Goal: Information Seeking & Learning: Learn about a topic

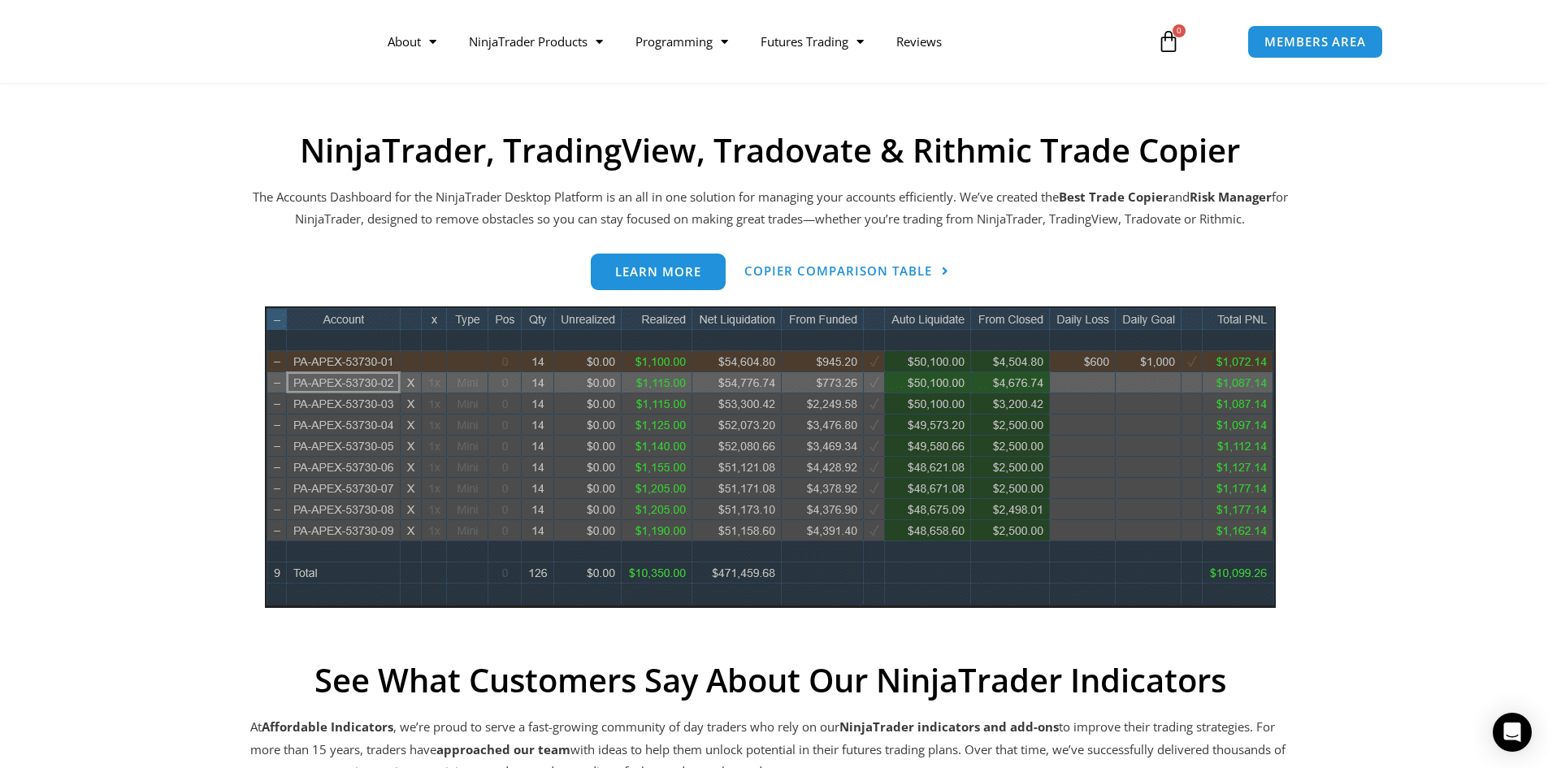
scroll to position [487, 0]
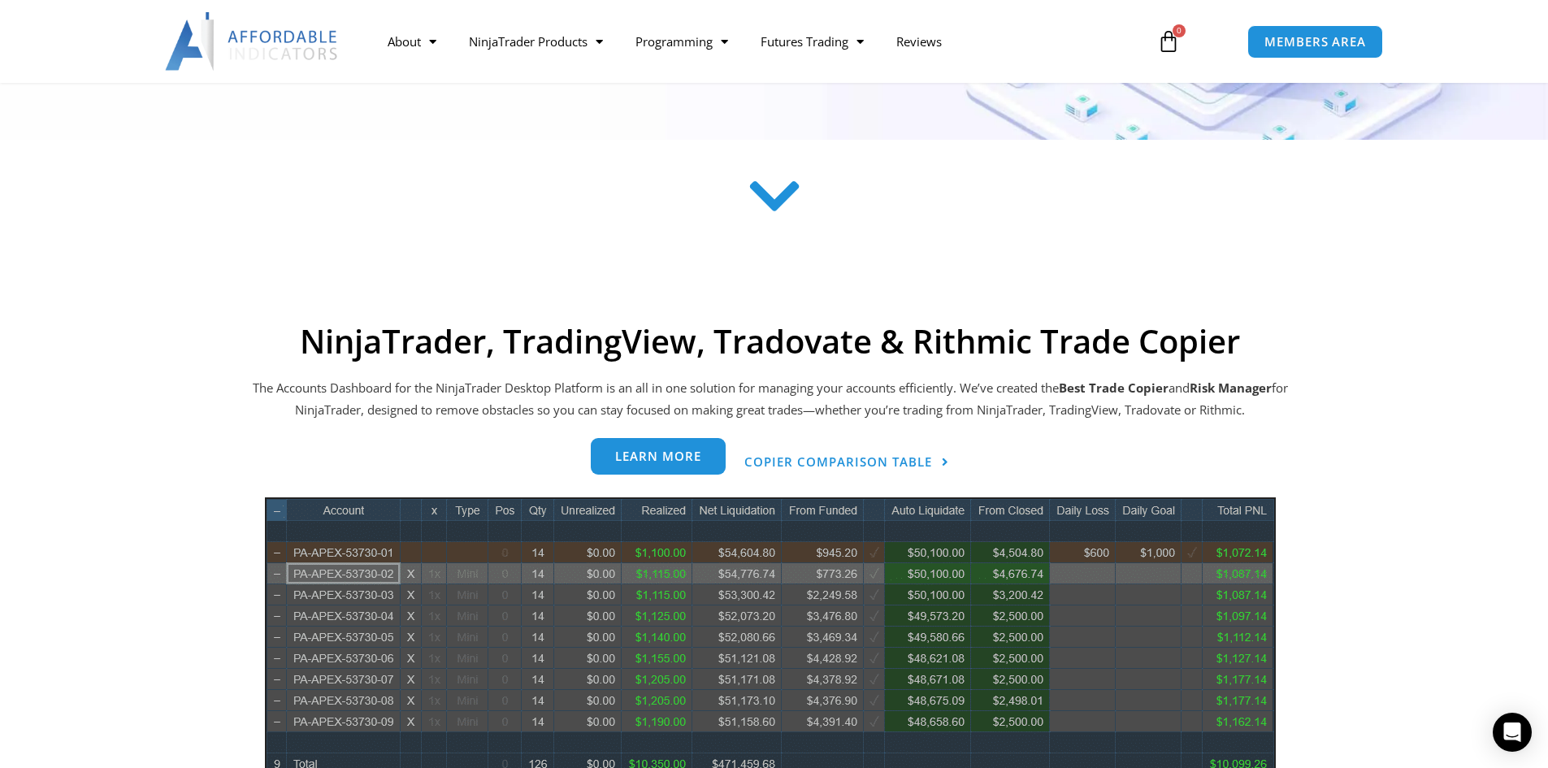
click at [665, 459] on span "Learn more" at bounding box center [658, 456] width 86 height 12
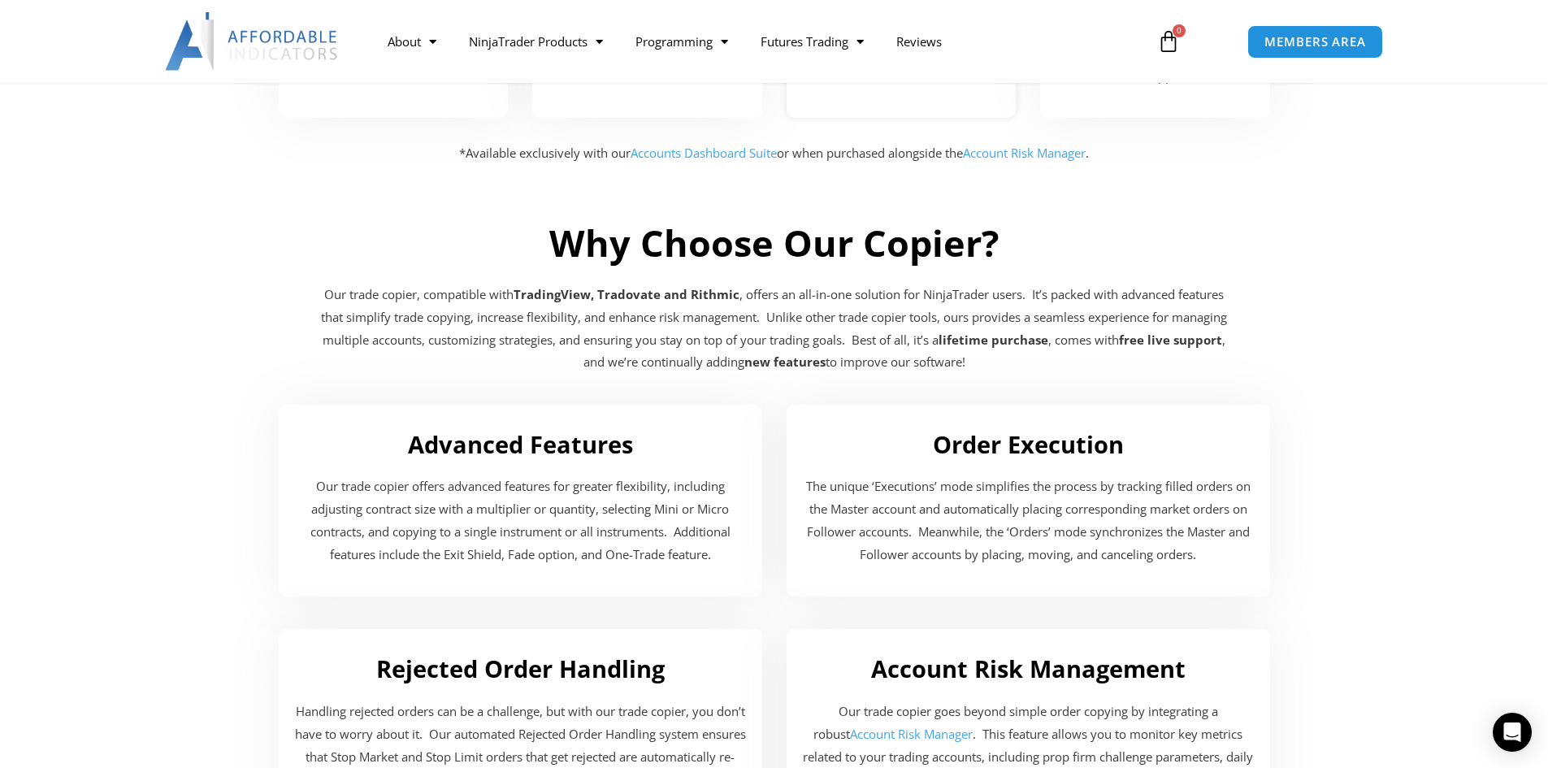
scroll to position [2681, 0]
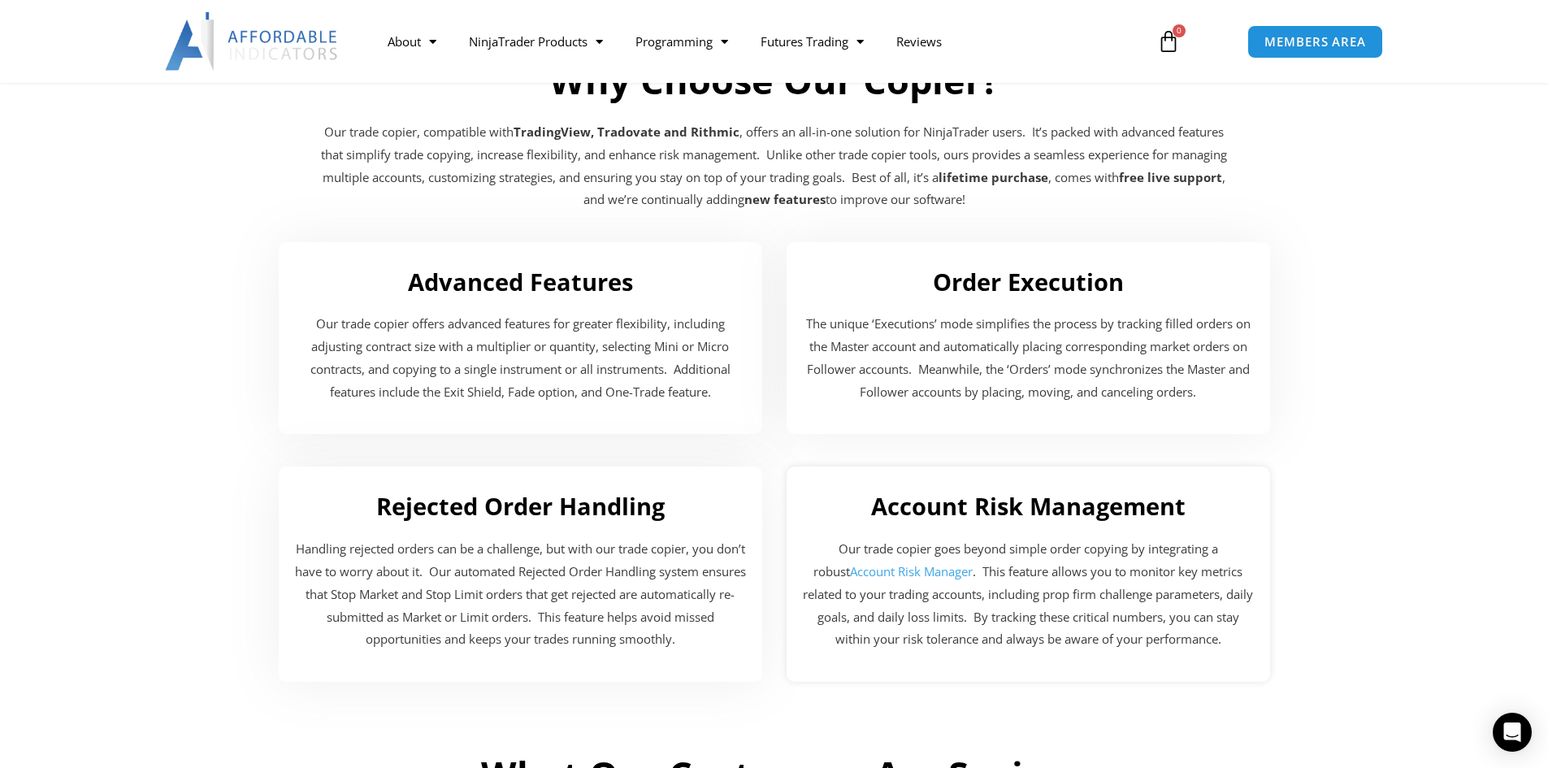
click at [853, 572] on link "Account Risk Manager" at bounding box center [911, 571] width 123 height 16
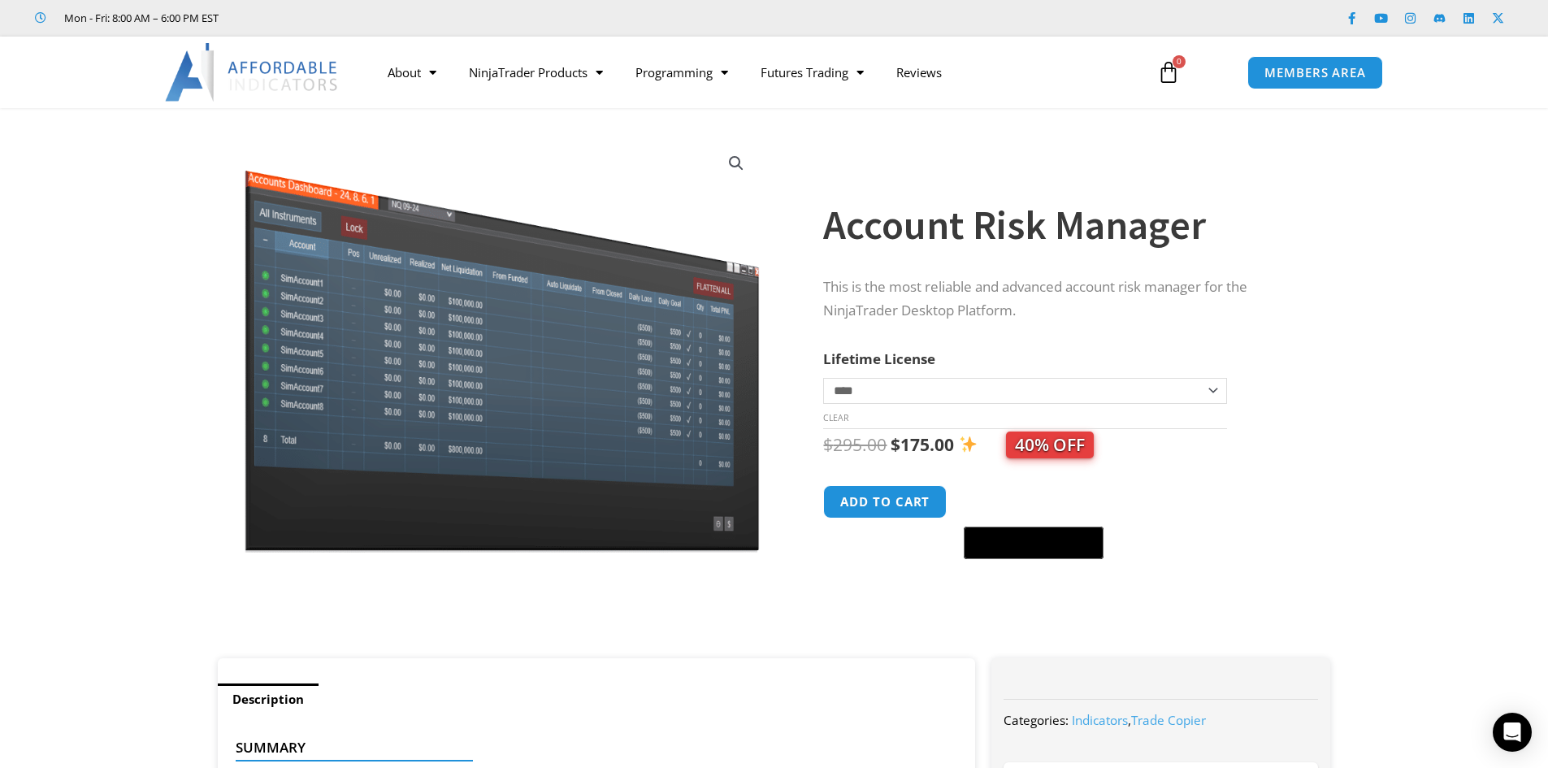
click at [300, 72] on img at bounding box center [252, 72] width 175 height 58
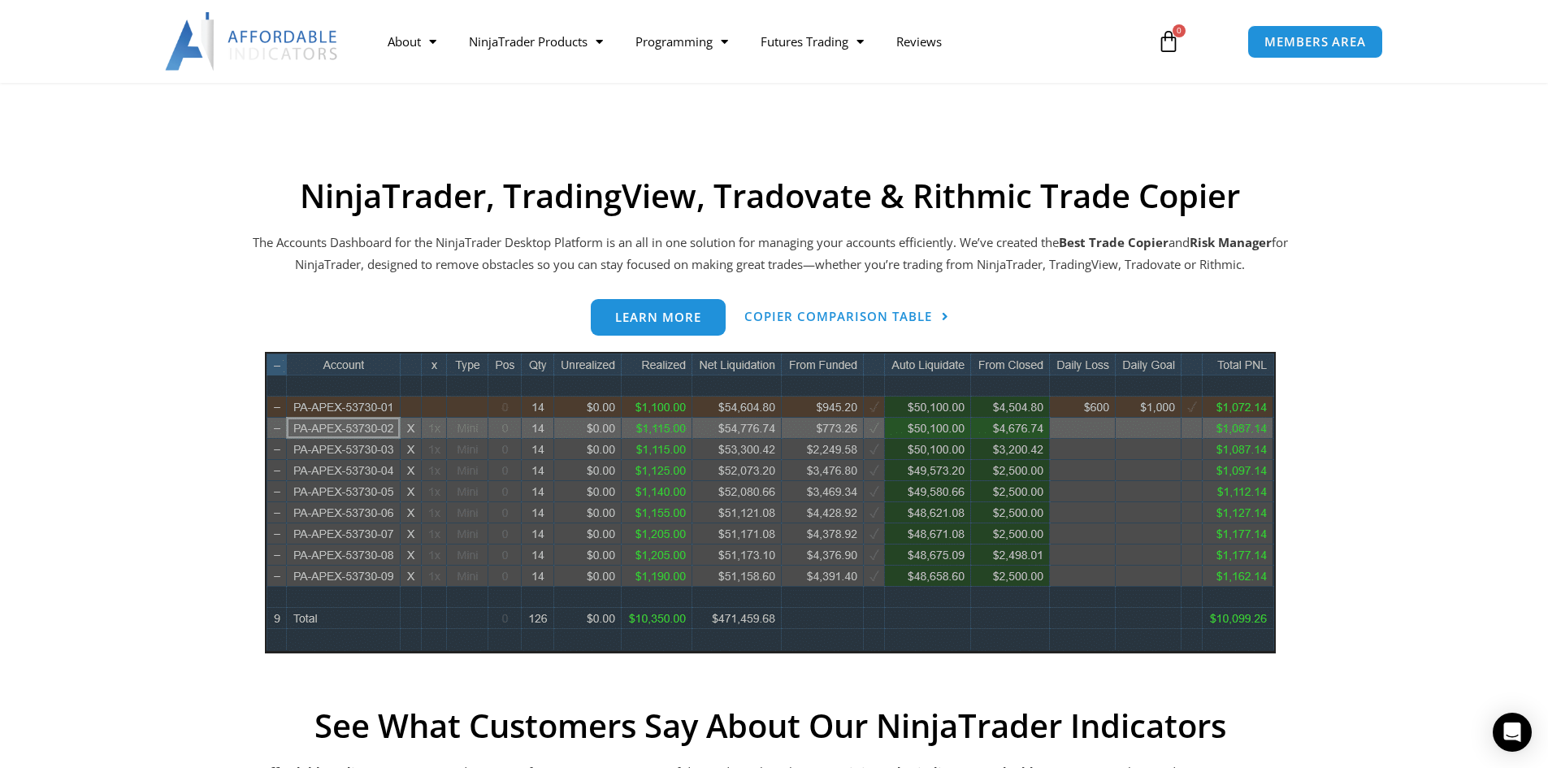
scroll to position [569, 0]
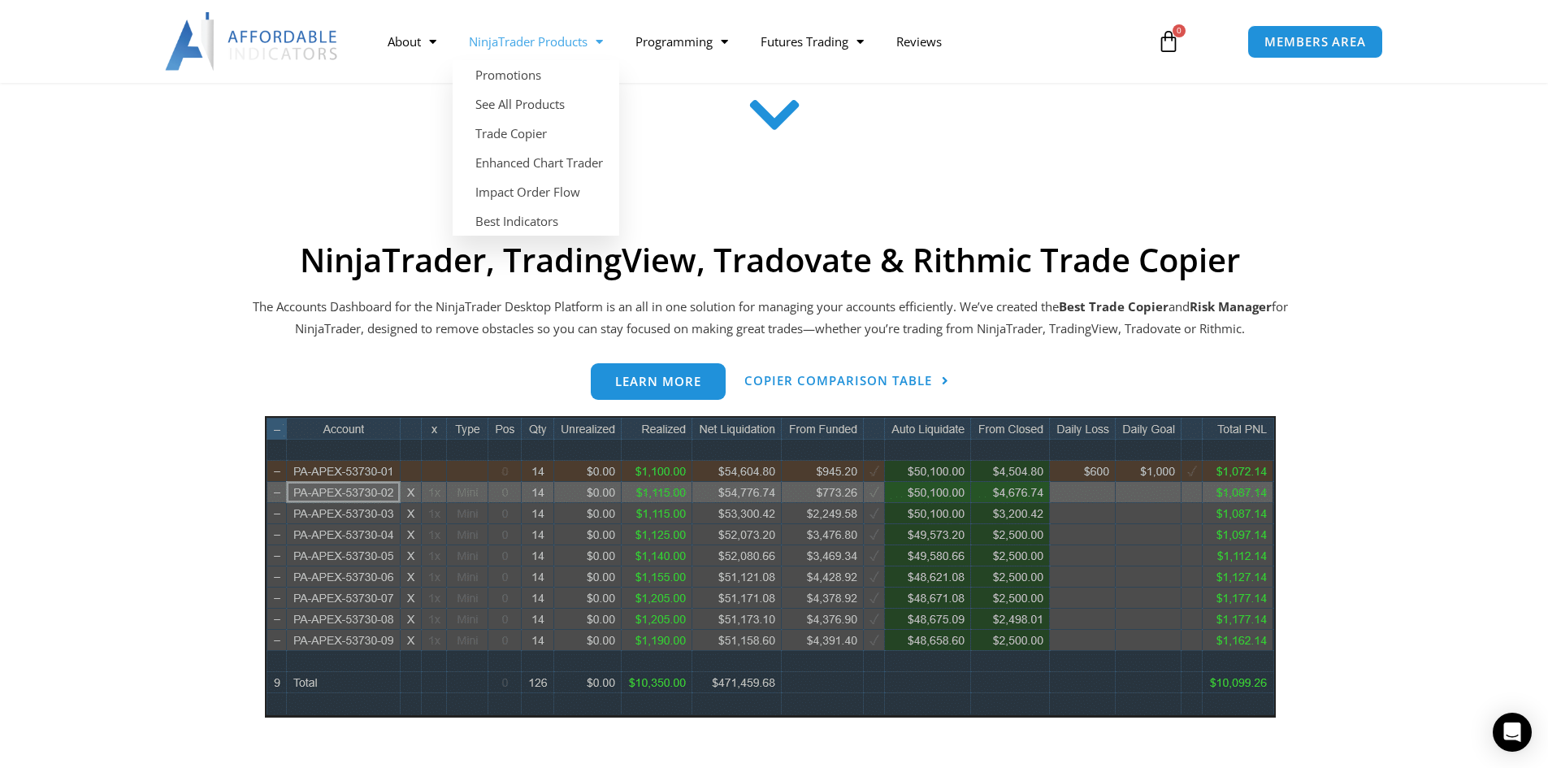
click at [550, 41] on link "NinjaTrader Products" at bounding box center [536, 41] width 167 height 37
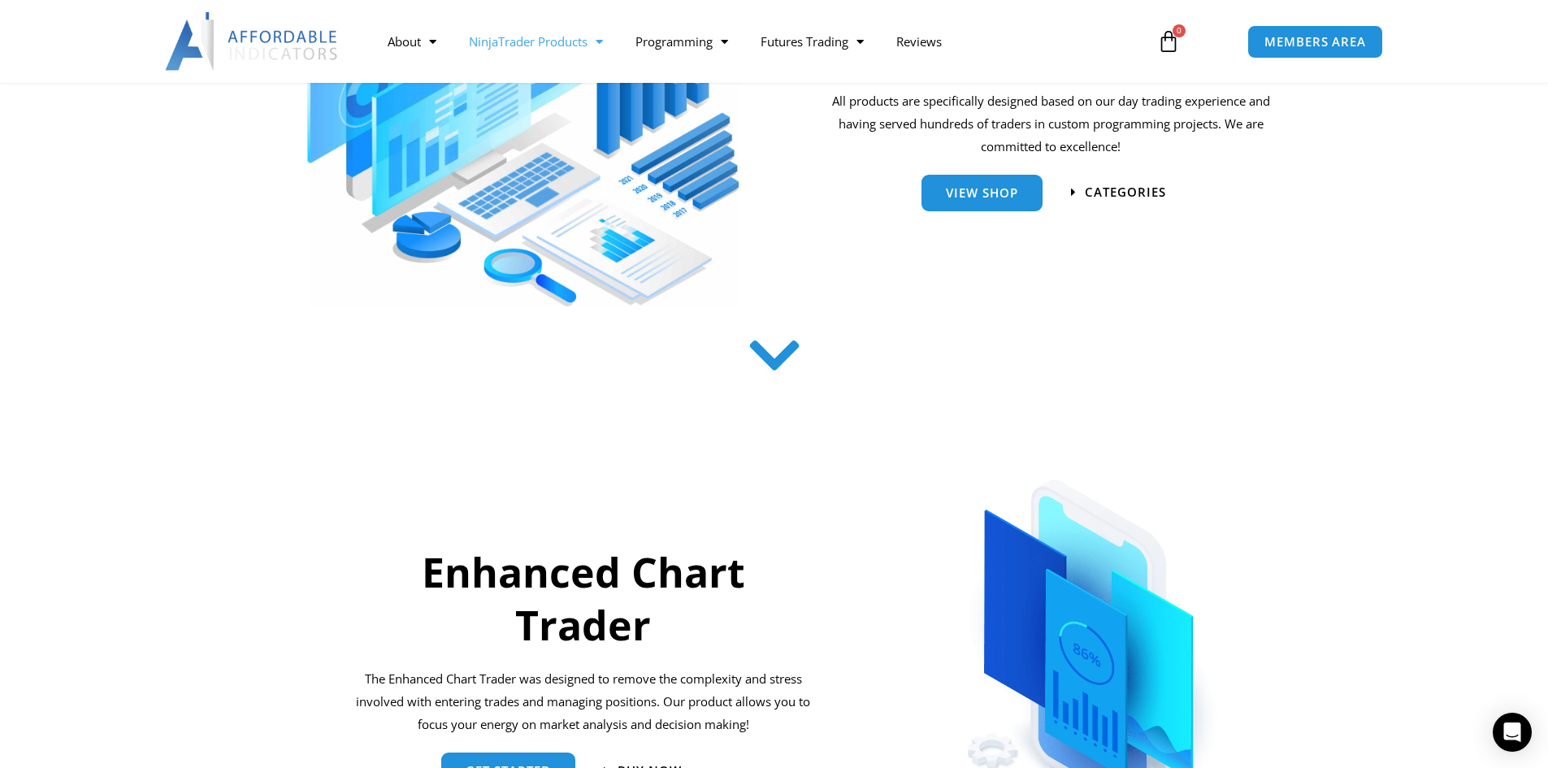
scroll to position [325, 0]
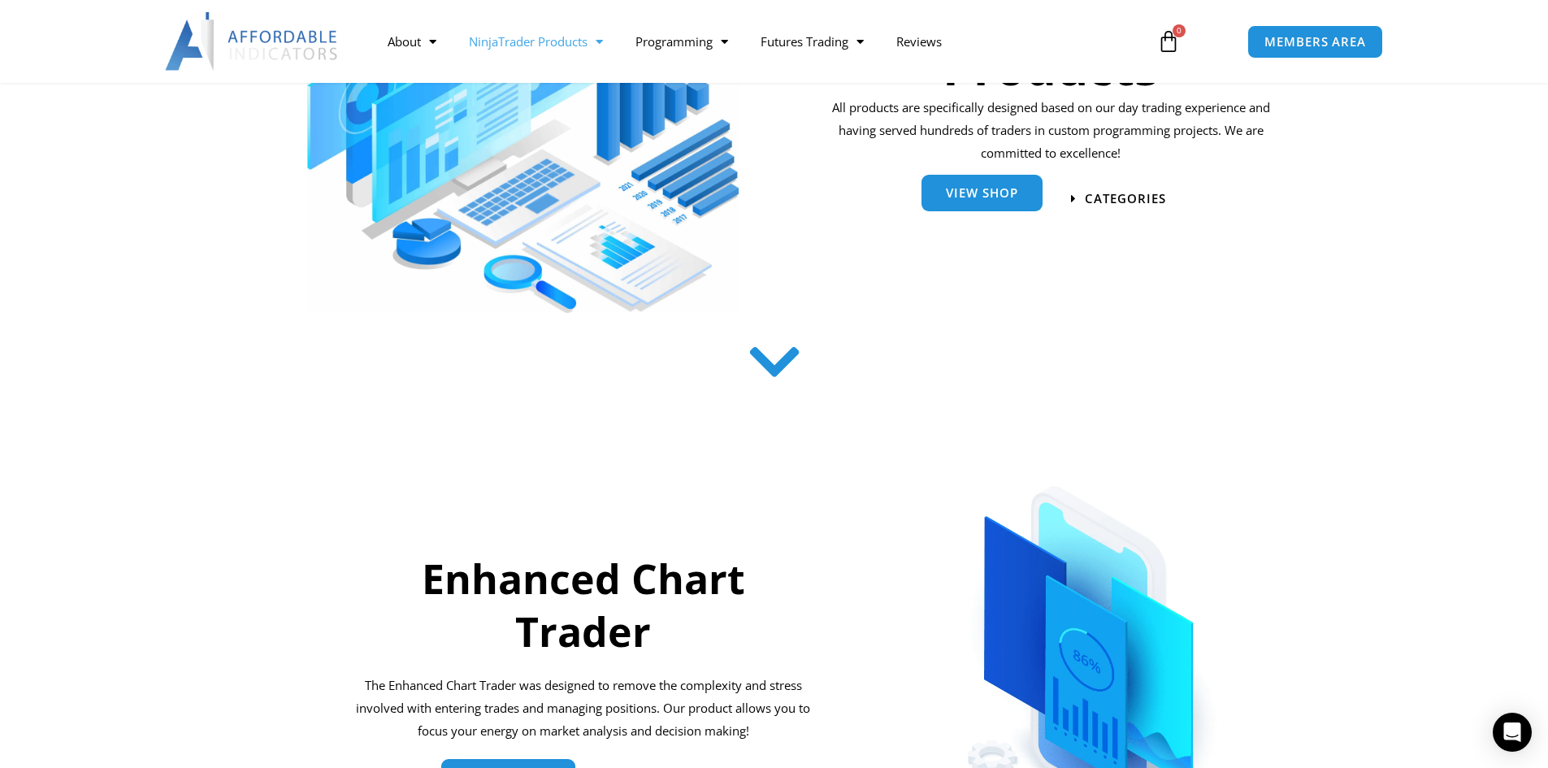
click at [990, 209] on link "View Shop" at bounding box center [981, 193] width 121 height 37
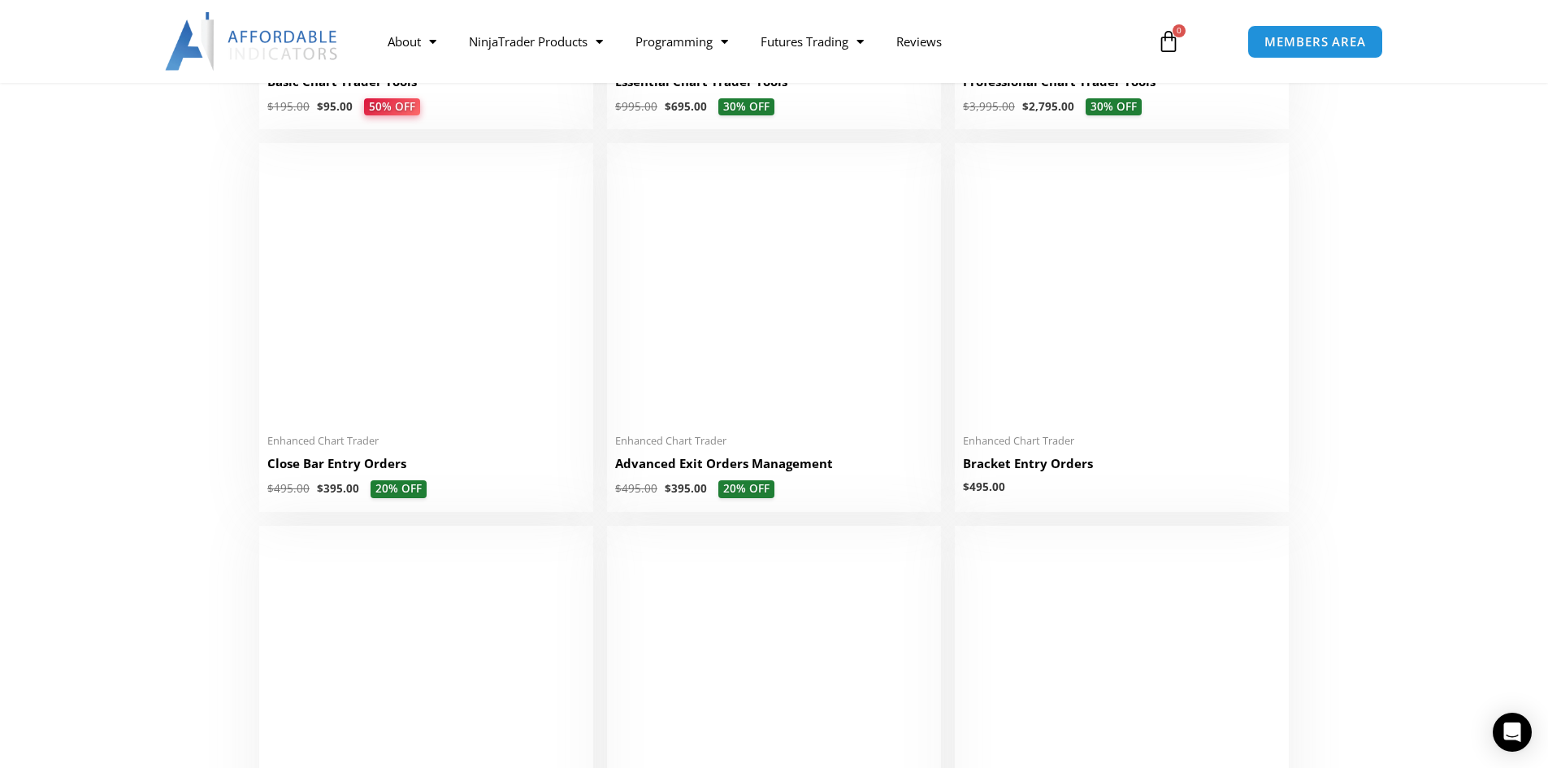
scroll to position [1056, 0]
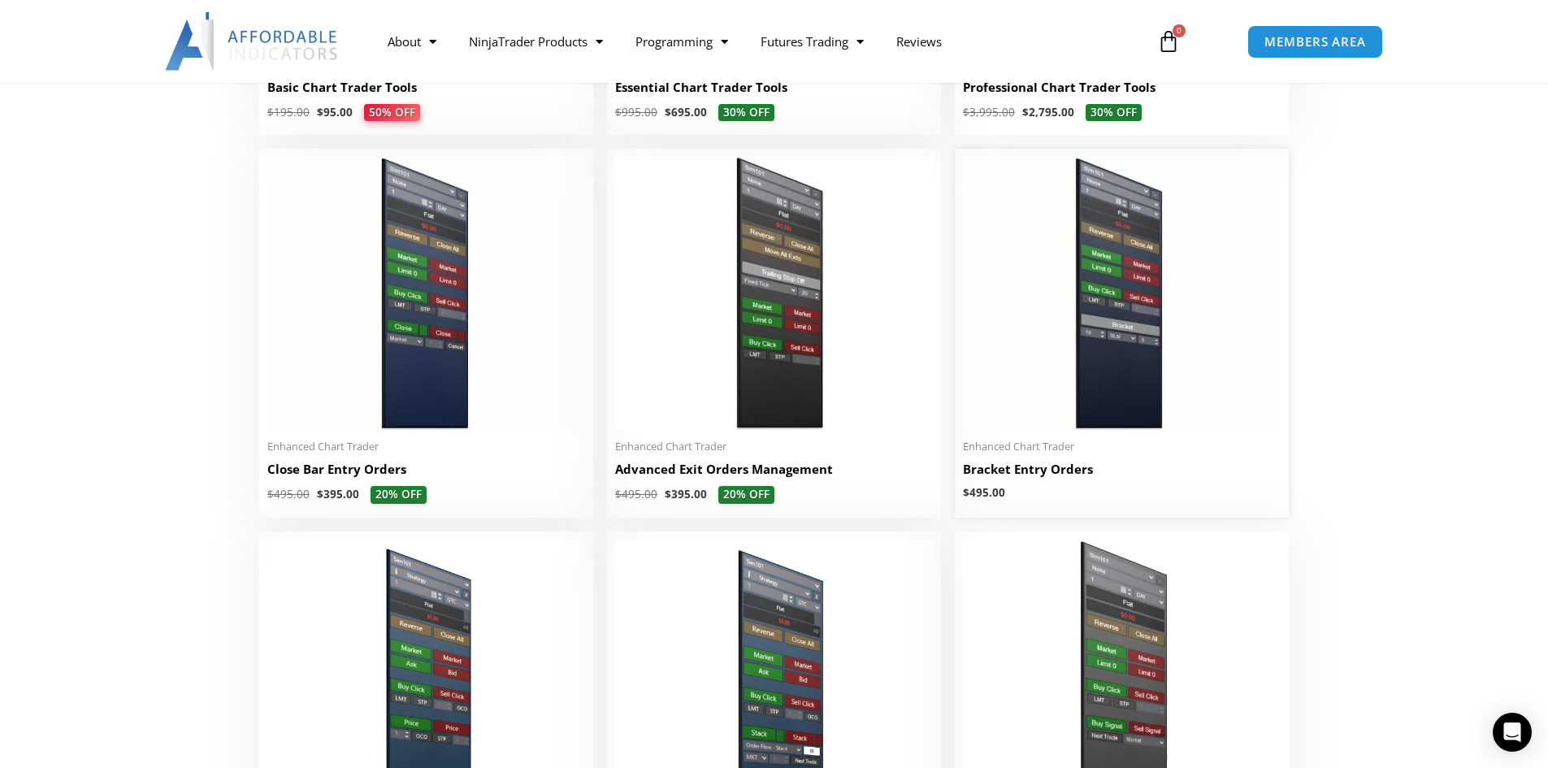
click at [1050, 347] on img at bounding box center [1122, 293] width 318 height 273
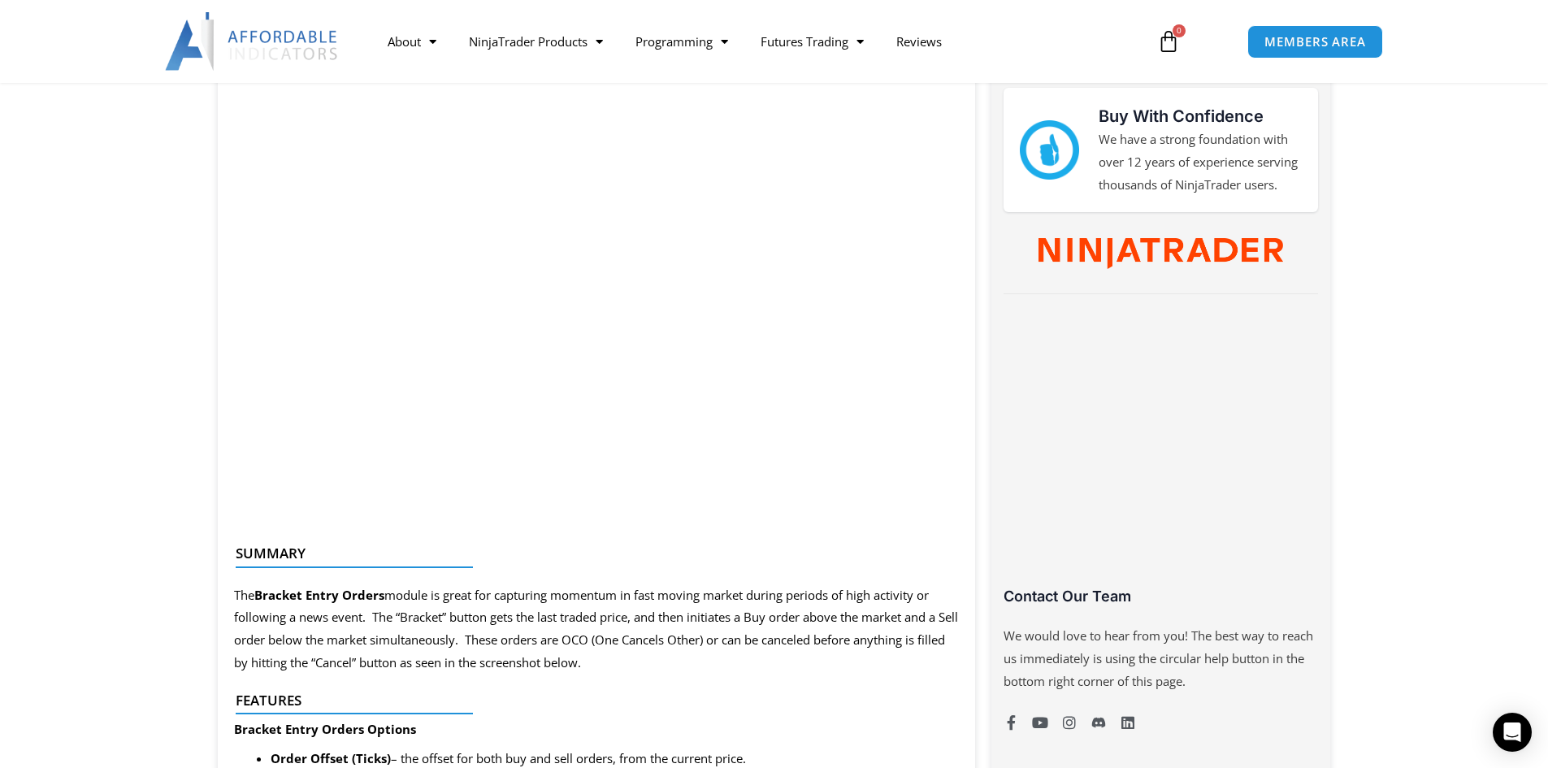
scroll to position [569, 0]
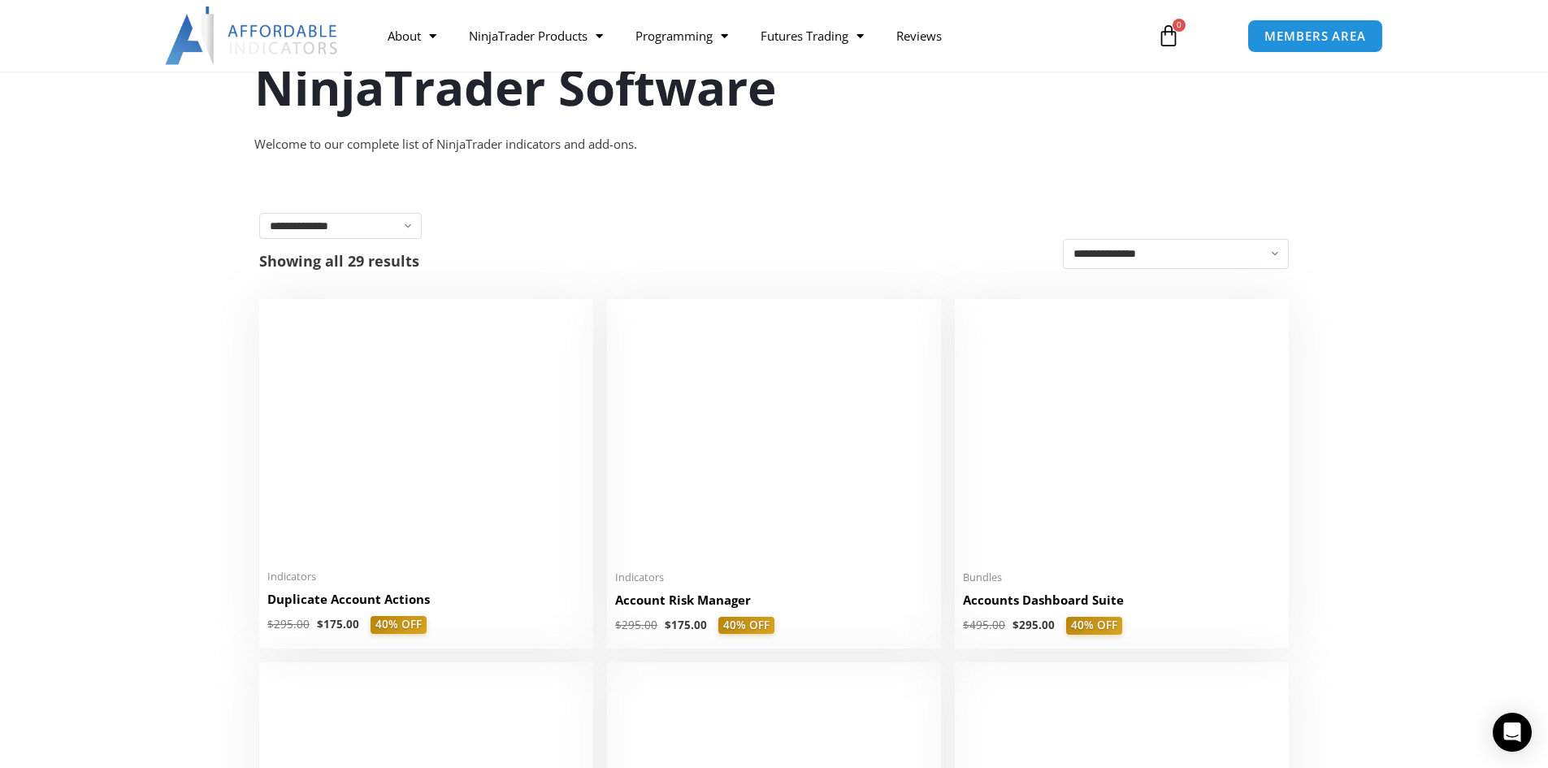
scroll to position [162, 0]
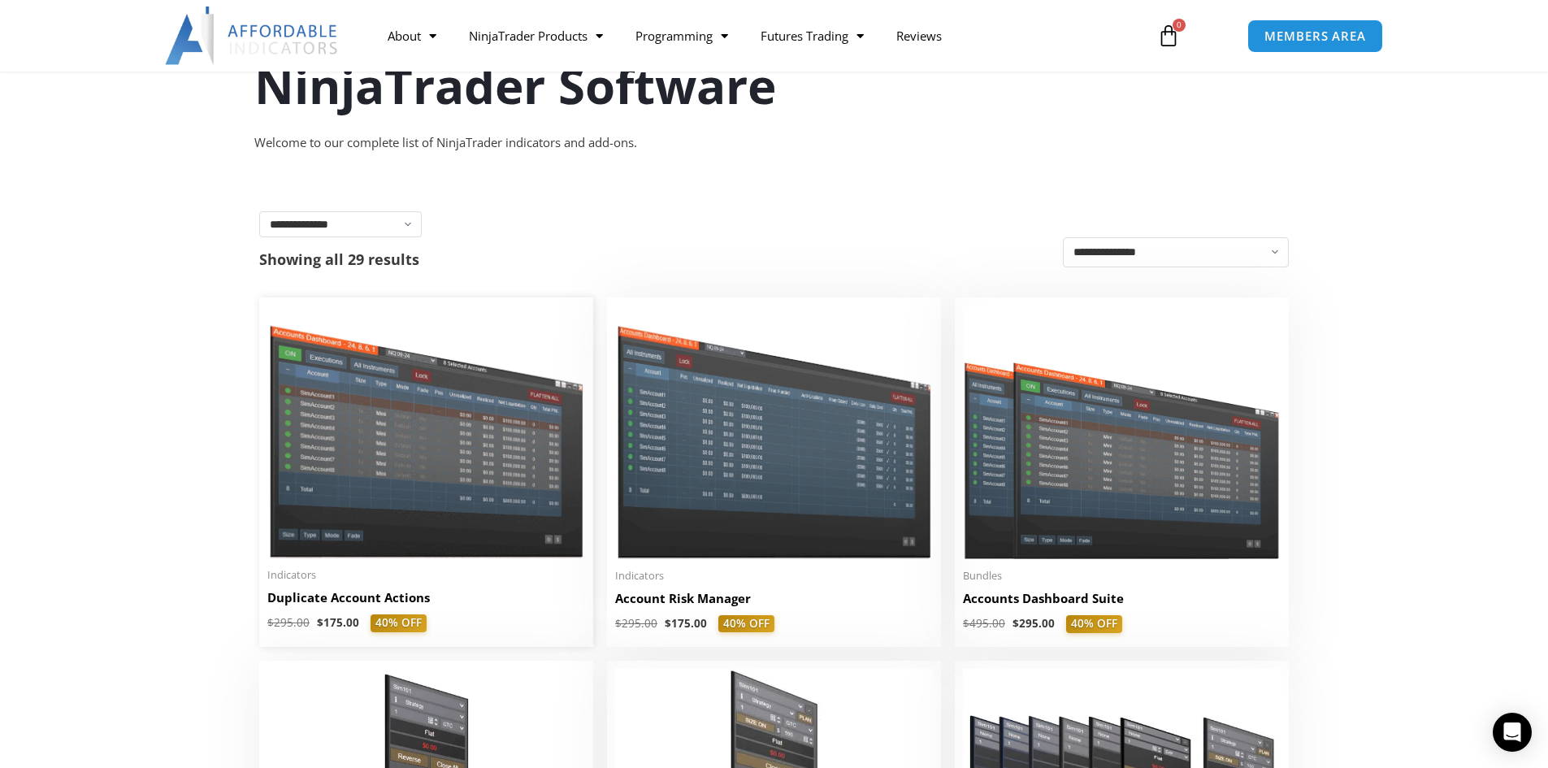
click at [374, 522] on img at bounding box center [426, 431] width 318 height 253
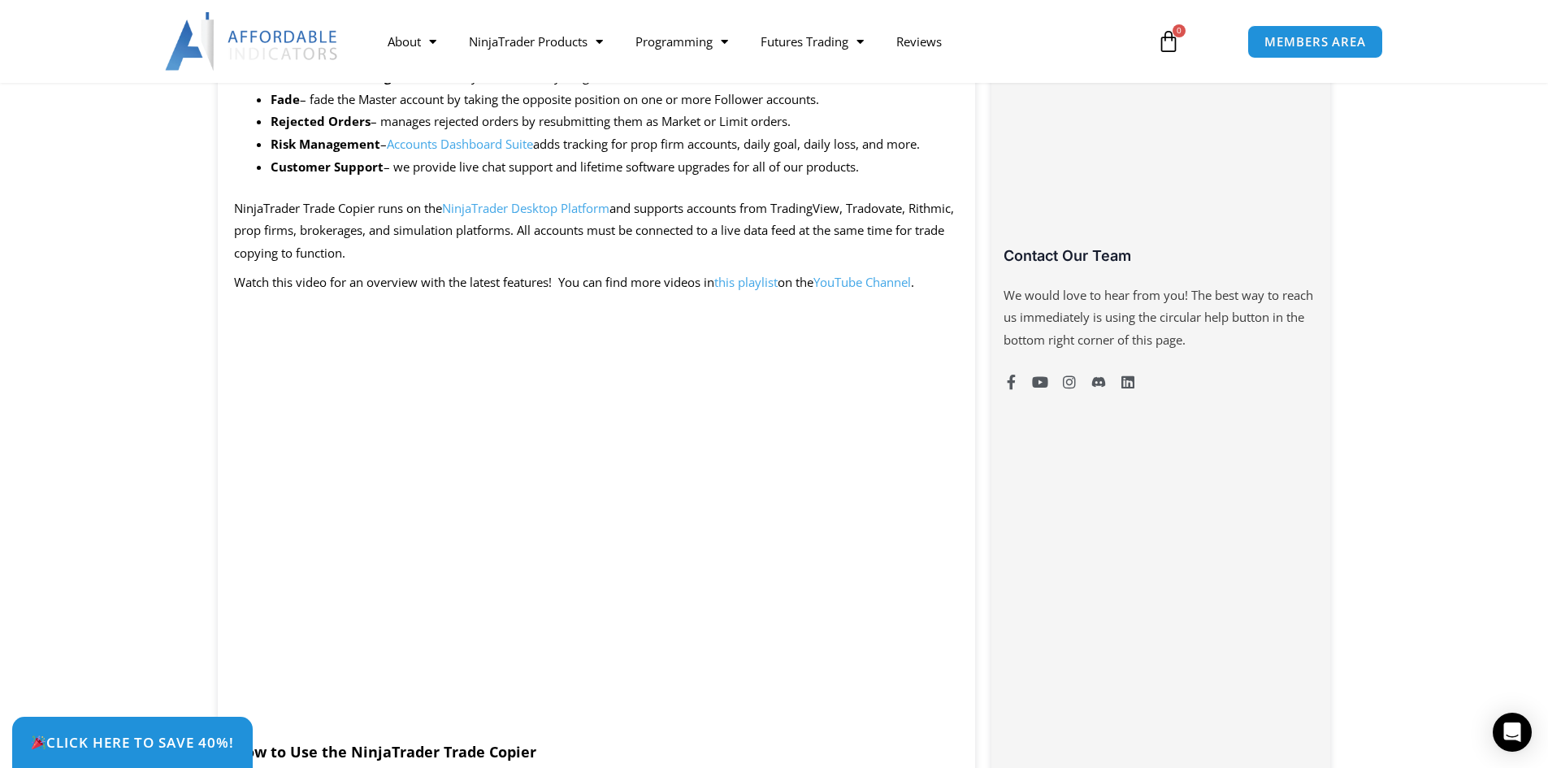
scroll to position [1137, 0]
